Goal: Task Accomplishment & Management: Manage account settings

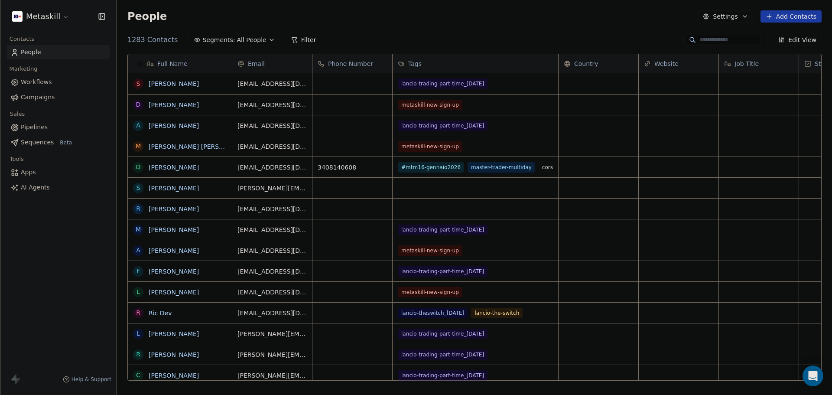
scroll to position [7, 7]
click at [413, 61] on span "Tags" at bounding box center [414, 63] width 13 height 9
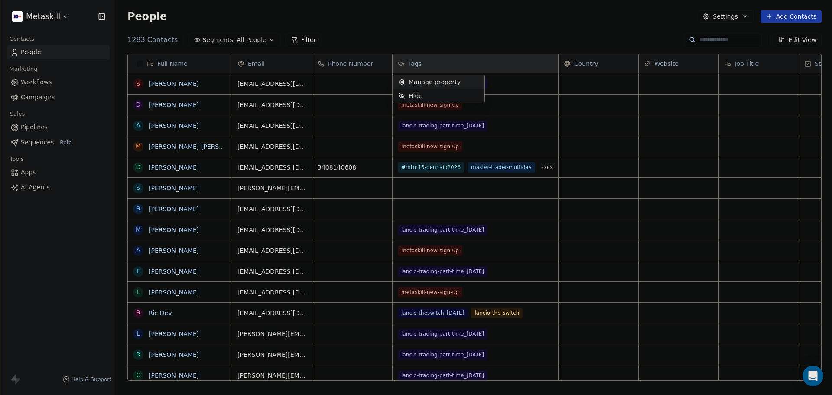
click at [452, 82] on span "Manage property" at bounding box center [435, 82] width 52 height 9
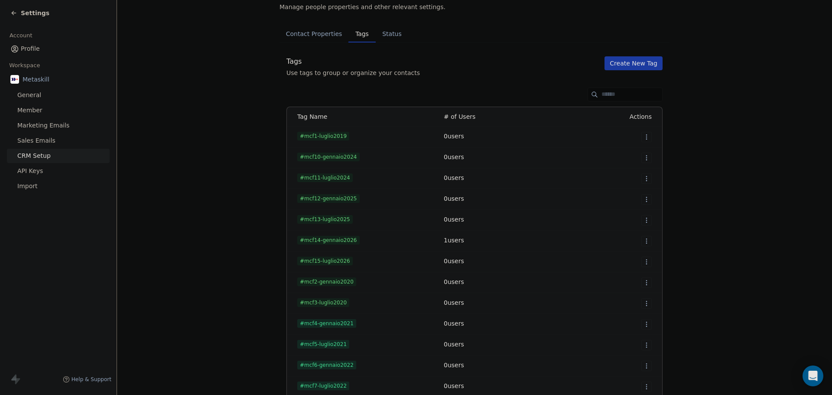
scroll to position [502, 0]
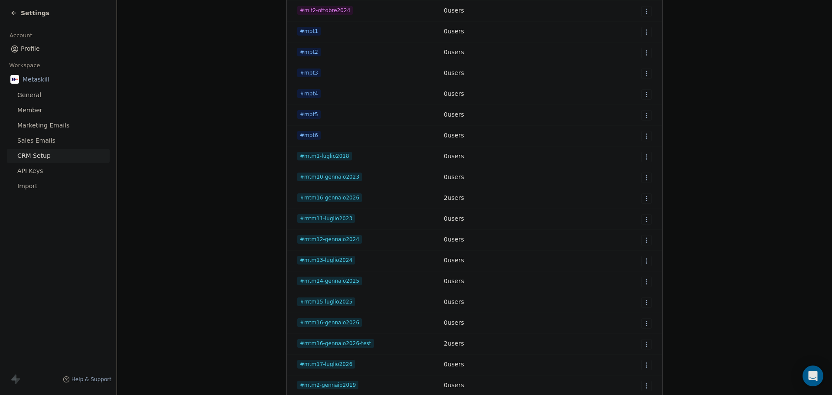
click at [333, 196] on span "#mtm16-gennaio2026" at bounding box center [329, 197] width 65 height 9
drag, startPoint x: 439, startPoint y: 199, endPoint x: 504, endPoint y: 199, distance: 64.6
click at [464, 198] on td "2 users" at bounding box center [498, 198] width 118 height 21
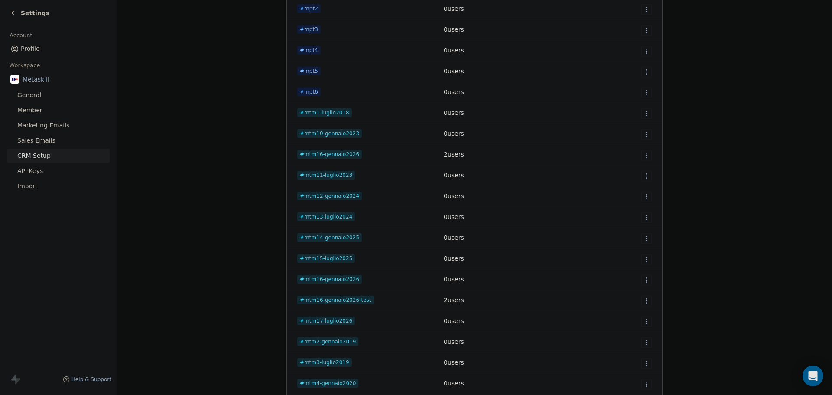
scroll to position [589, 0]
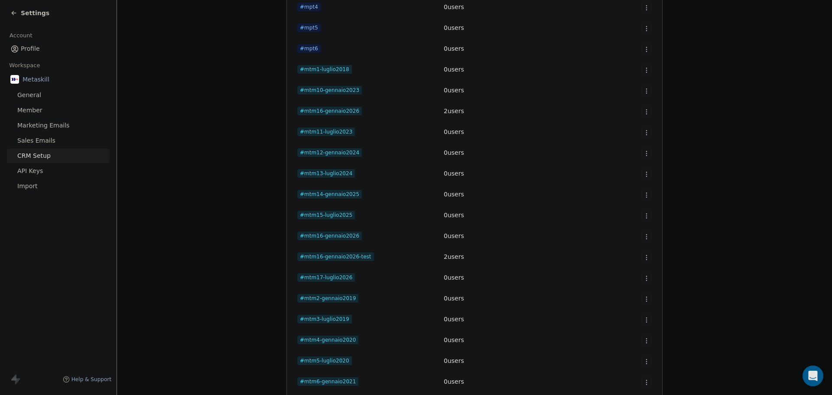
click at [304, 110] on span "#mtm16-gennaio2026" at bounding box center [329, 111] width 65 height 9
click at [299, 112] on span "#mtm16-gennaio2026" at bounding box center [329, 111] width 65 height 9
click at [306, 111] on span "#mtm16-gennaio2026" at bounding box center [329, 111] width 65 height 9
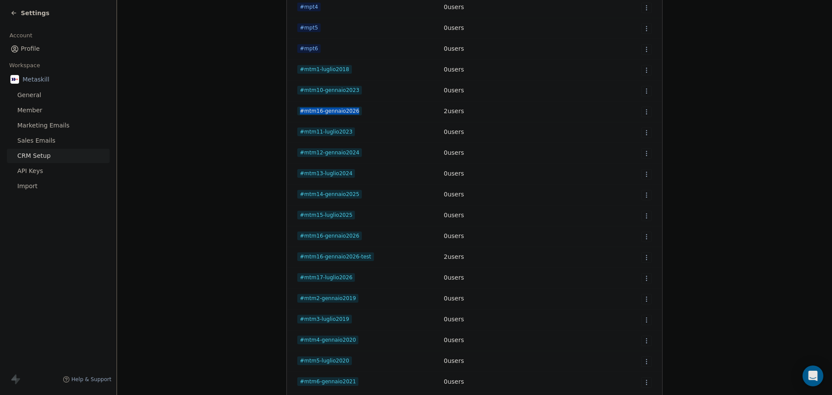
copy span "#mtm16-gennaio2026"
click at [646, 236] on html "Settings Account Profile Workspace Metaskill General Member Marketing Emails Sa…" at bounding box center [416, 197] width 832 height 395
click at [625, 254] on span "Edit" at bounding box center [628, 254] width 12 height 9
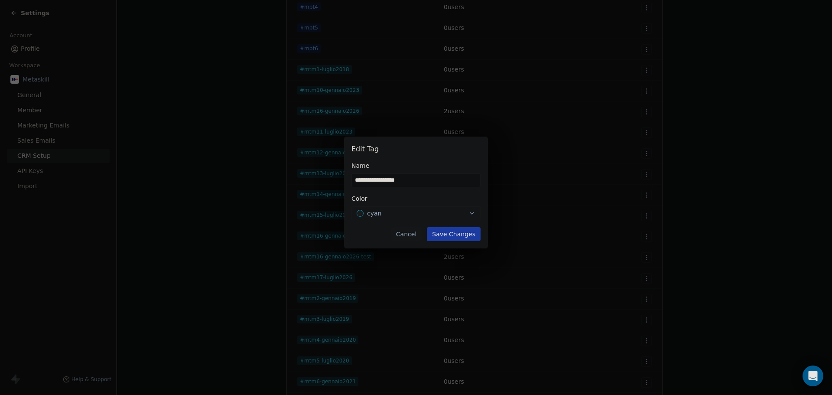
click at [415, 230] on button "Cancel" at bounding box center [406, 234] width 31 height 14
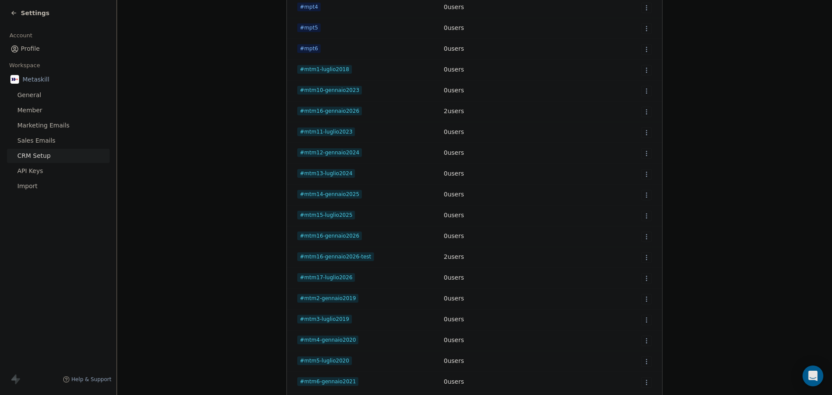
click at [644, 109] on html "Settings Account Profile Workspace Metaskill General Member Marketing Emails Sa…" at bounding box center [416, 197] width 832 height 395
click at [501, 112] on html "Settings Account Profile Workspace Metaskill General Member Marketing Emails Sa…" at bounding box center [416, 197] width 832 height 395
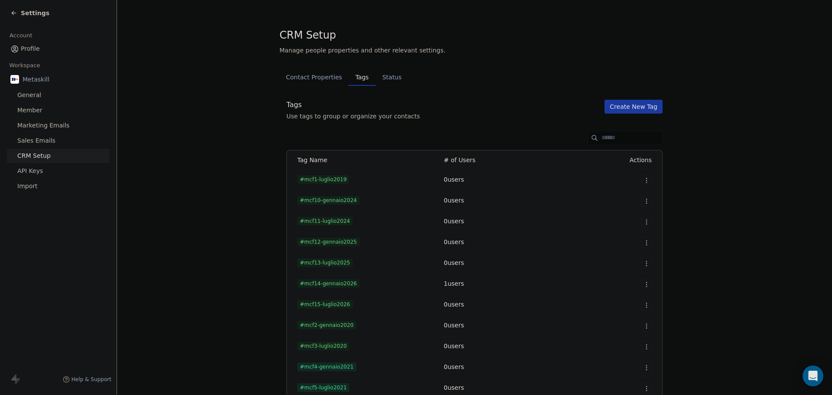
scroll to position [606, 0]
